Goal: Information Seeking & Learning: Learn about a topic

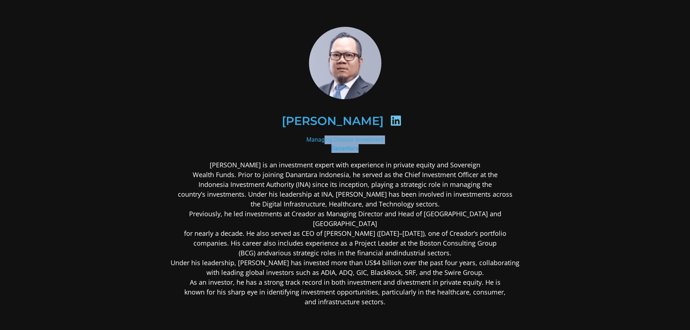
drag, startPoint x: 304, startPoint y: 136, endPoint x: 391, endPoint y: 151, distance: 88.9
click at [391, 151] on div "Managing Director Investment Danantara" at bounding box center [345, 143] width 352 height 17
click at [351, 219] on p "[PERSON_NAME] is an investment expert with experience in private equity and Sov…" at bounding box center [345, 233] width 352 height 147
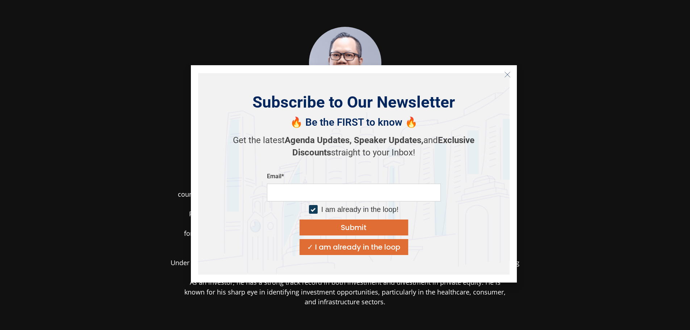
click at [507, 73] on icon "Close" at bounding box center [507, 74] width 7 height 7
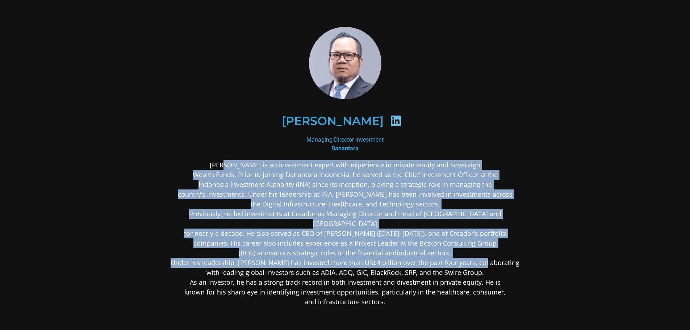
drag, startPoint x: 271, startPoint y: 164, endPoint x: 522, endPoint y: 258, distance: 268.2
click at [524, 253] on div "[PERSON_NAME] Managing Director Investment Danantara [PERSON_NAME] is an invest…" at bounding box center [345, 223] width 391 height 433
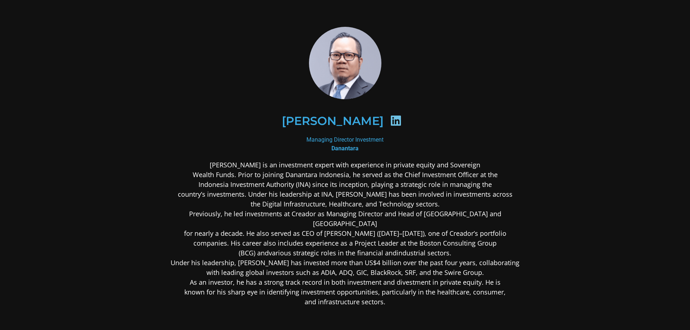
click at [523, 274] on div "[PERSON_NAME] Managing Director Investment Danantara [PERSON_NAME] is an invest…" at bounding box center [345, 223] width 391 height 433
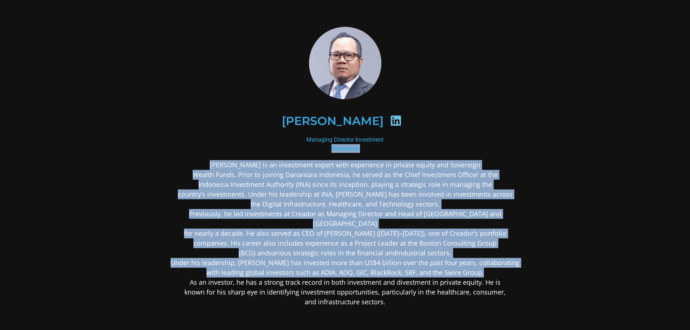
drag, startPoint x: 533, startPoint y: 266, endPoint x: 239, endPoint y: 150, distance: 316.1
click at [239, 150] on div "[PERSON_NAME] Managing Director Investment Danantara [PERSON_NAME] is an invest…" at bounding box center [345, 223] width 391 height 433
click at [249, 175] on p "[PERSON_NAME] is an investment expert with experience in private equity and Sov…" at bounding box center [345, 233] width 352 height 147
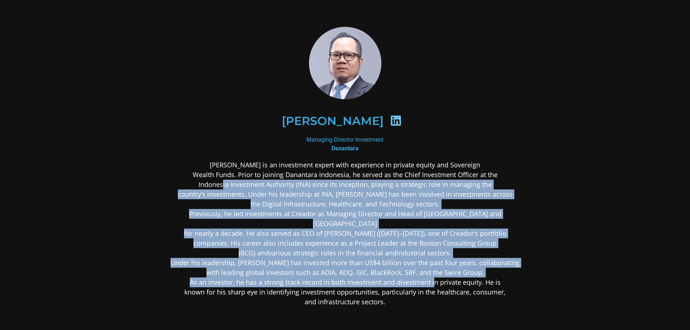
drag, startPoint x: 225, startPoint y: 182, endPoint x: 437, endPoint y: 273, distance: 230.3
click at [436, 273] on p "[PERSON_NAME] is an investment expert with experience in private equity and Sov…" at bounding box center [345, 233] width 352 height 147
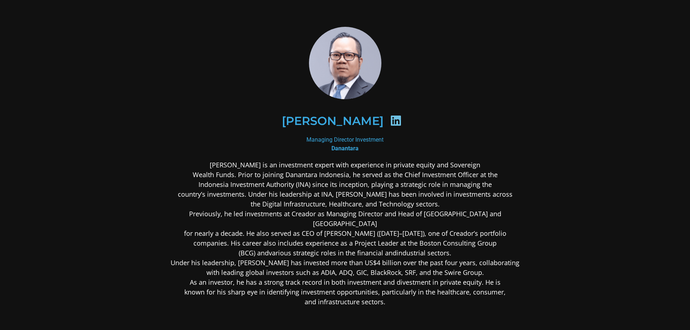
click at [586, 152] on section "[PERSON_NAME] Managing Director Investment Danantara [PERSON_NAME] is an invest…" at bounding box center [345, 224] width 690 height 448
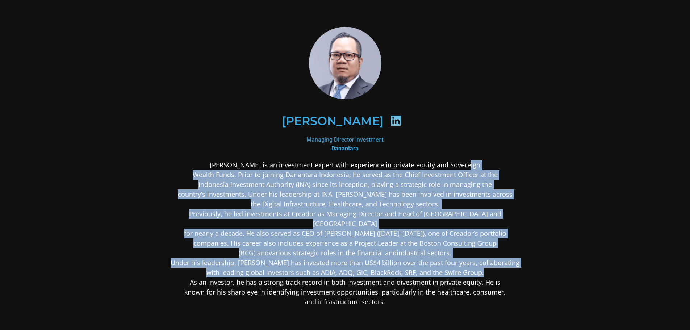
drag, startPoint x: 447, startPoint y: 158, endPoint x: 525, endPoint y: 253, distance: 123.4
click at [521, 262] on div "[PERSON_NAME] Managing Director Investment Danantara [PERSON_NAME] is an invest…" at bounding box center [345, 224] width 352 height 394
click at [553, 193] on section "[PERSON_NAME] Managing Director Investment Danantara [PERSON_NAME] is an invest…" at bounding box center [345, 224] width 690 height 448
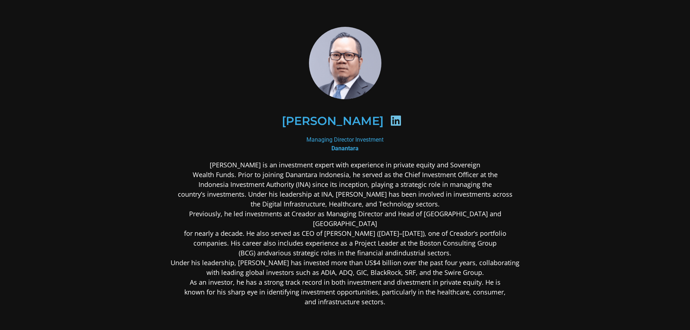
drag, startPoint x: 271, startPoint y: 120, endPoint x: 395, endPoint y: 120, distance: 123.8
click at [383, 120] on h2 "[PERSON_NAME]" at bounding box center [333, 121] width 102 height 12
